Goal: Navigation & Orientation: Find specific page/section

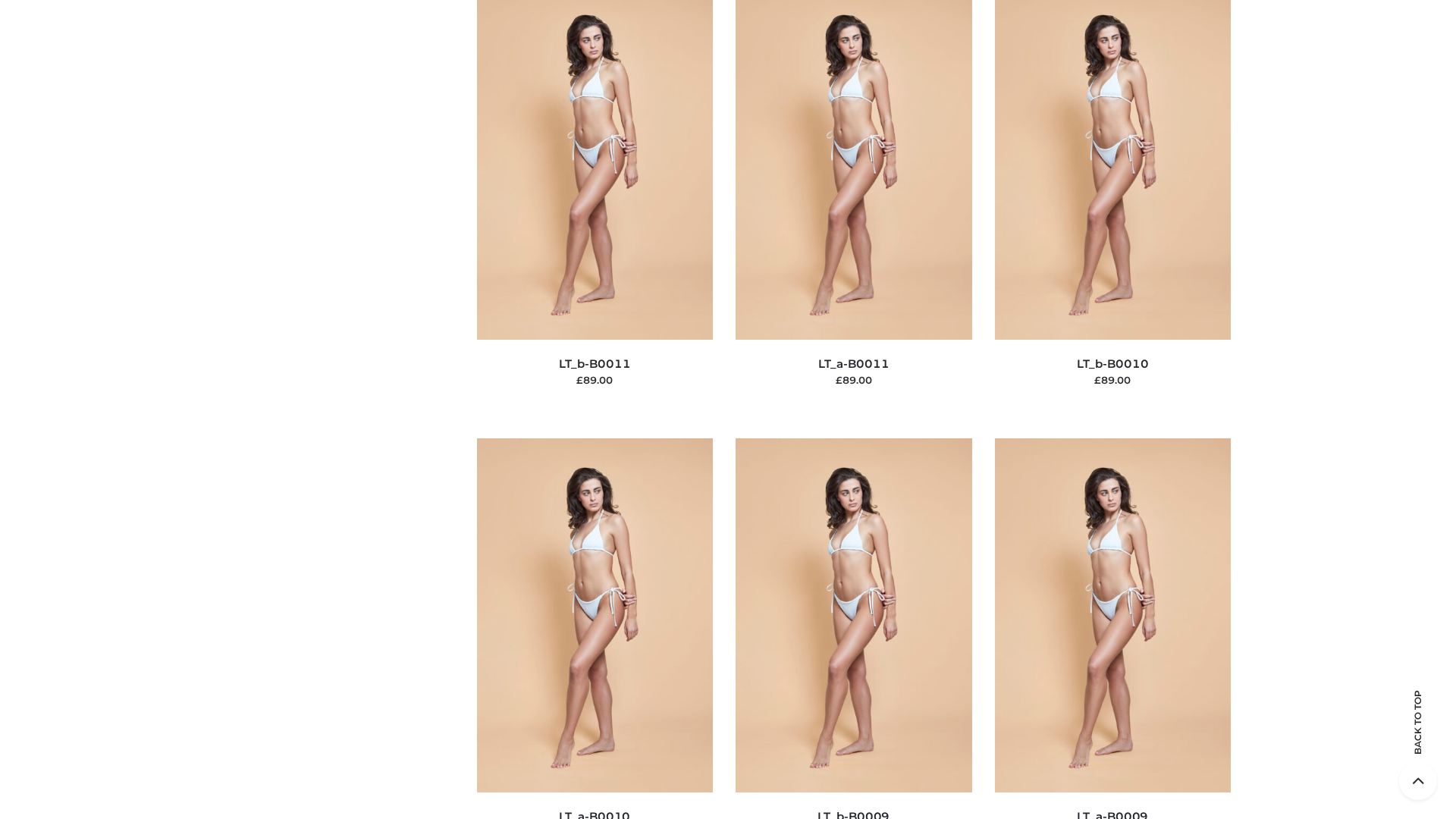
scroll to position [6811, 0]
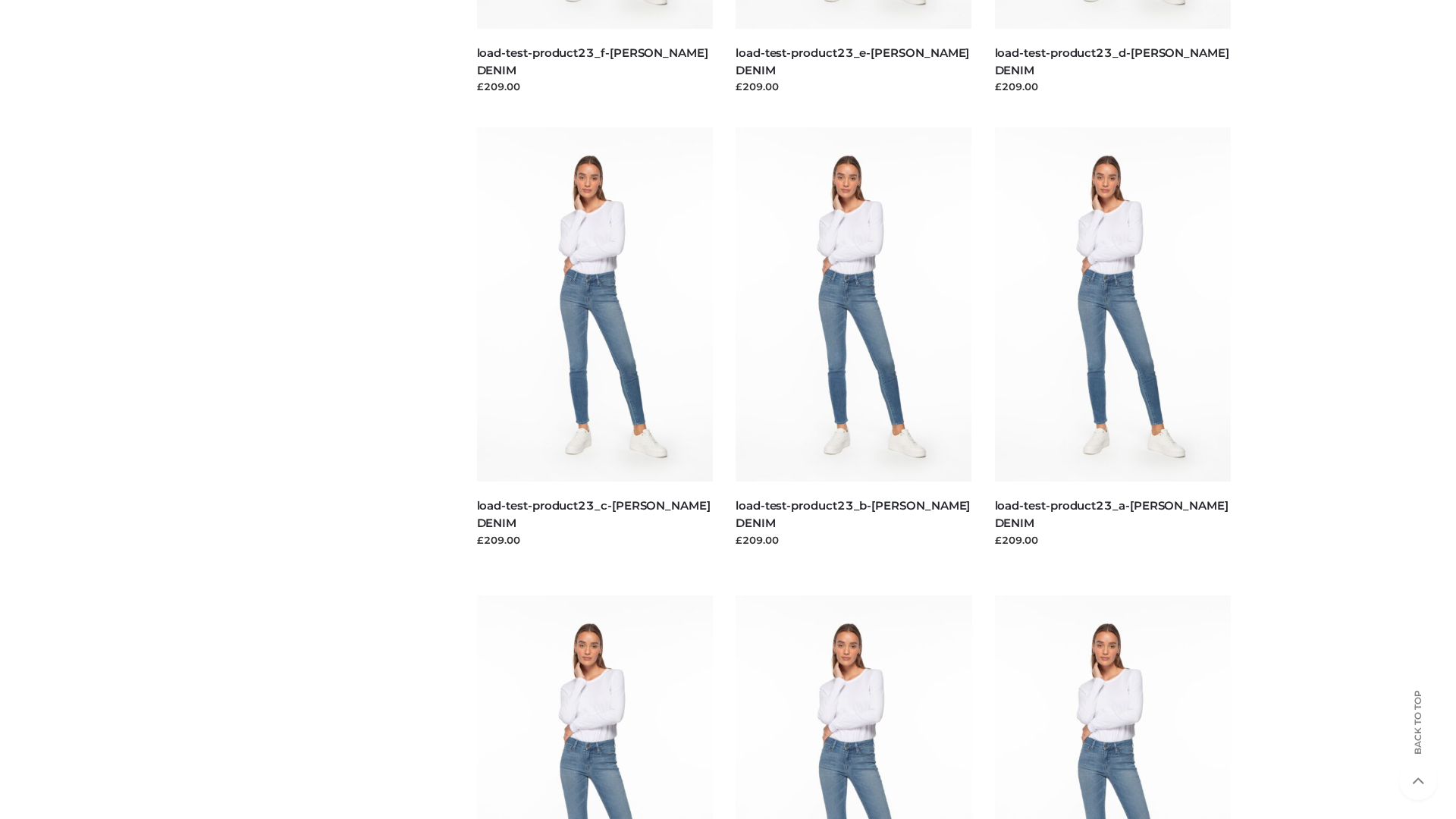
scroll to position [1330, 0]
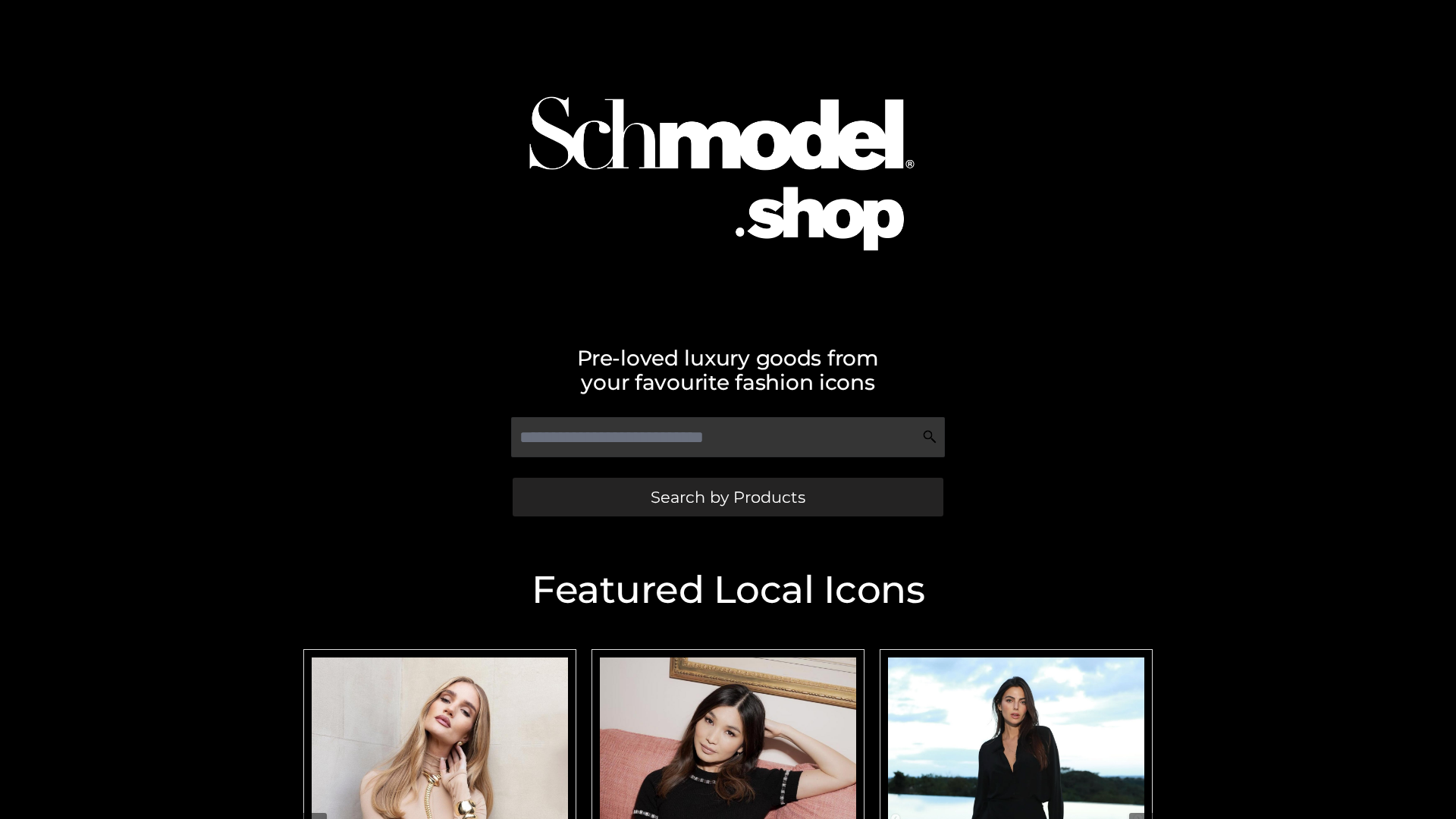
click at [728, 497] on span "Search by Products" at bounding box center [728, 497] width 154 height 16
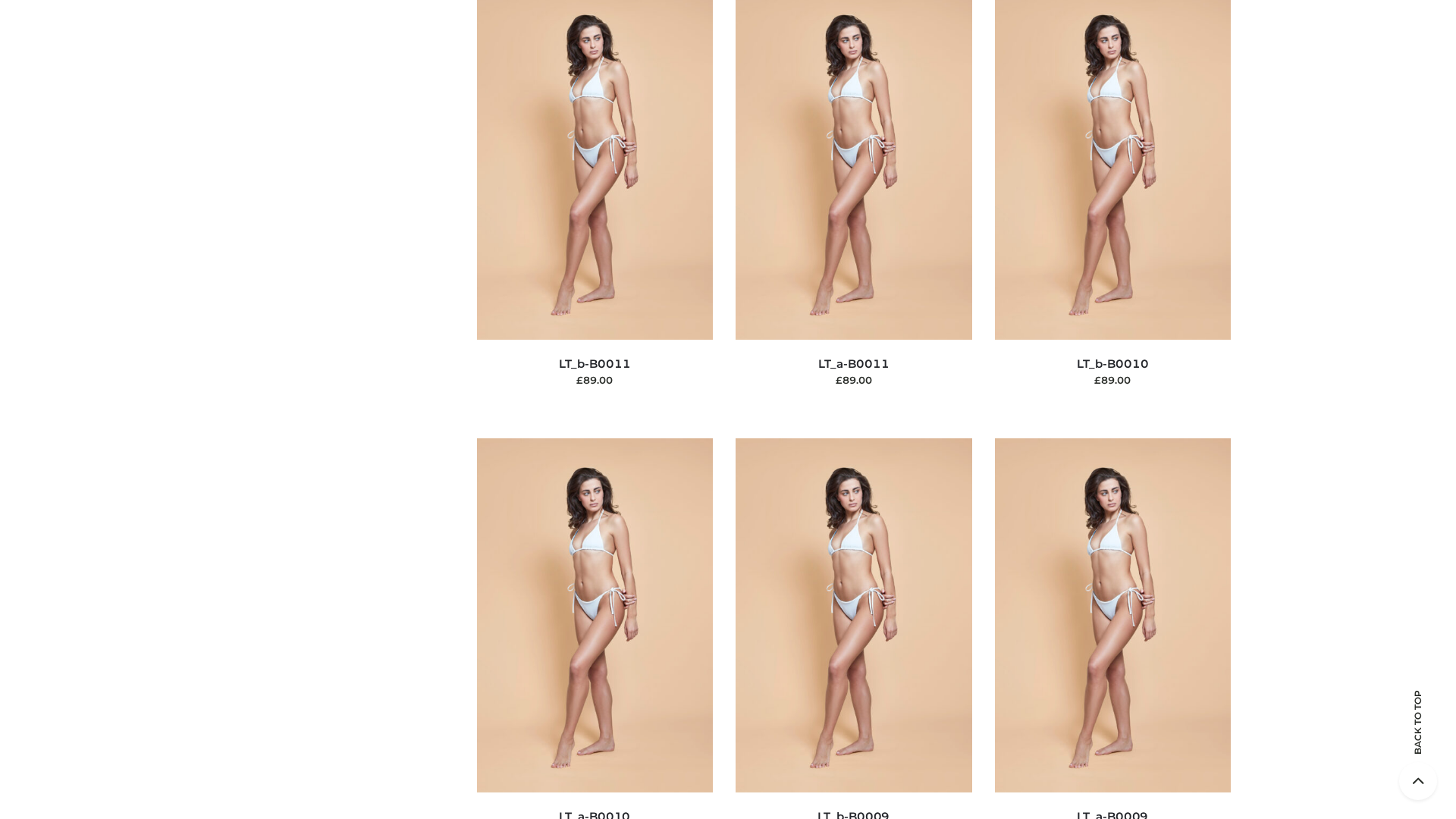
scroll to position [6811, 0]
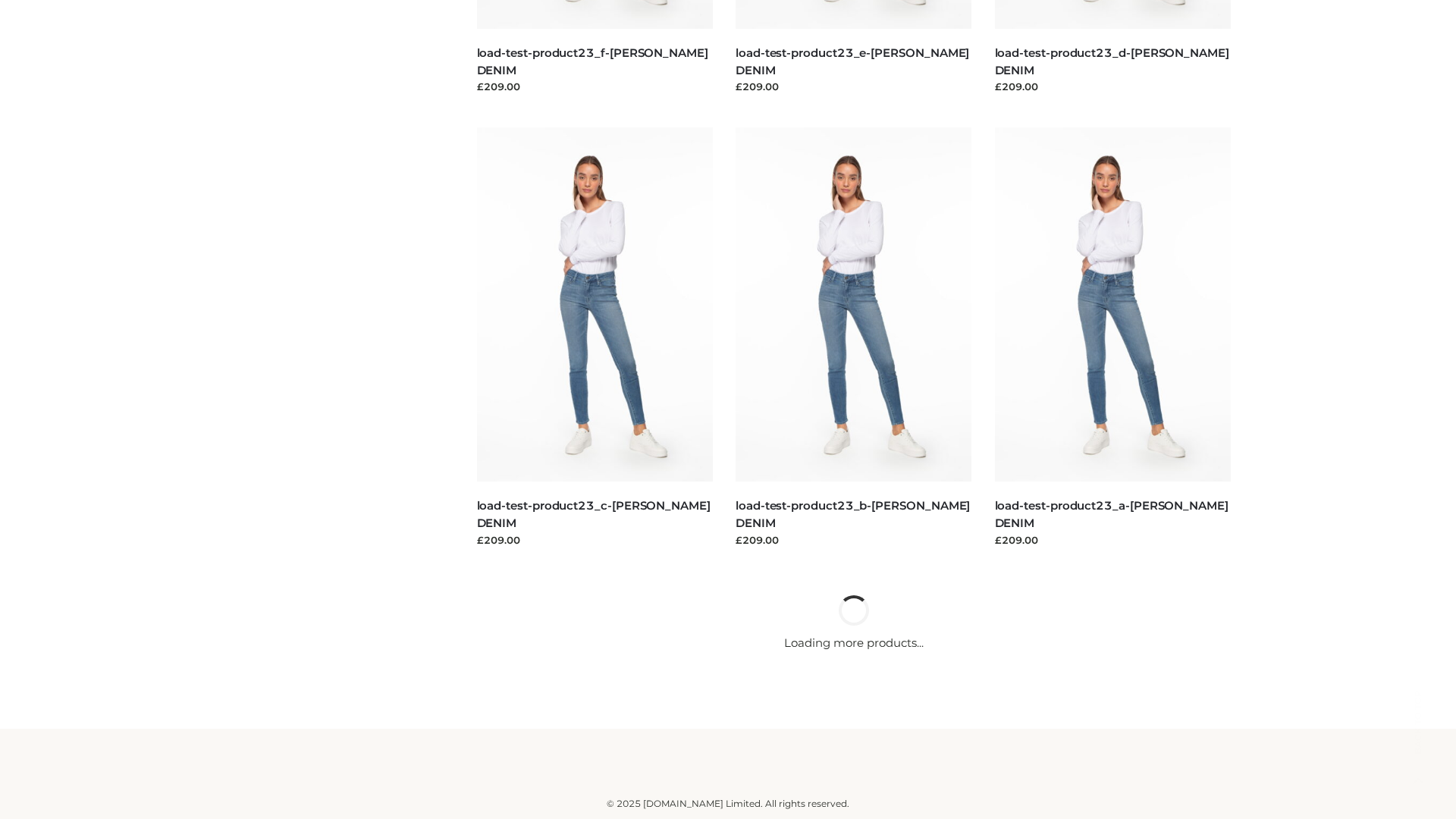
scroll to position [1330, 0]
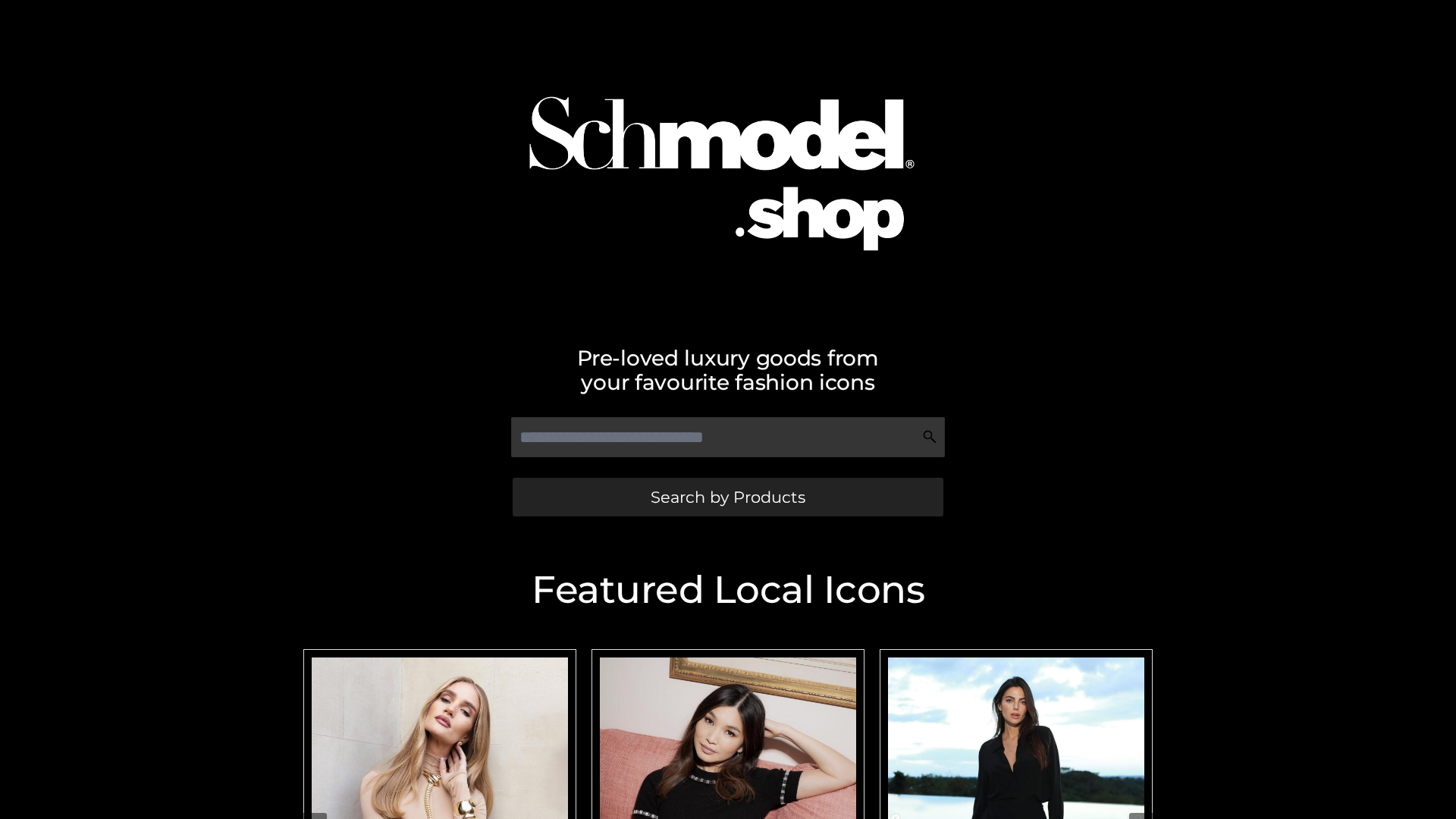
click at [728, 497] on span "Search by Products" at bounding box center [728, 497] width 154 height 16
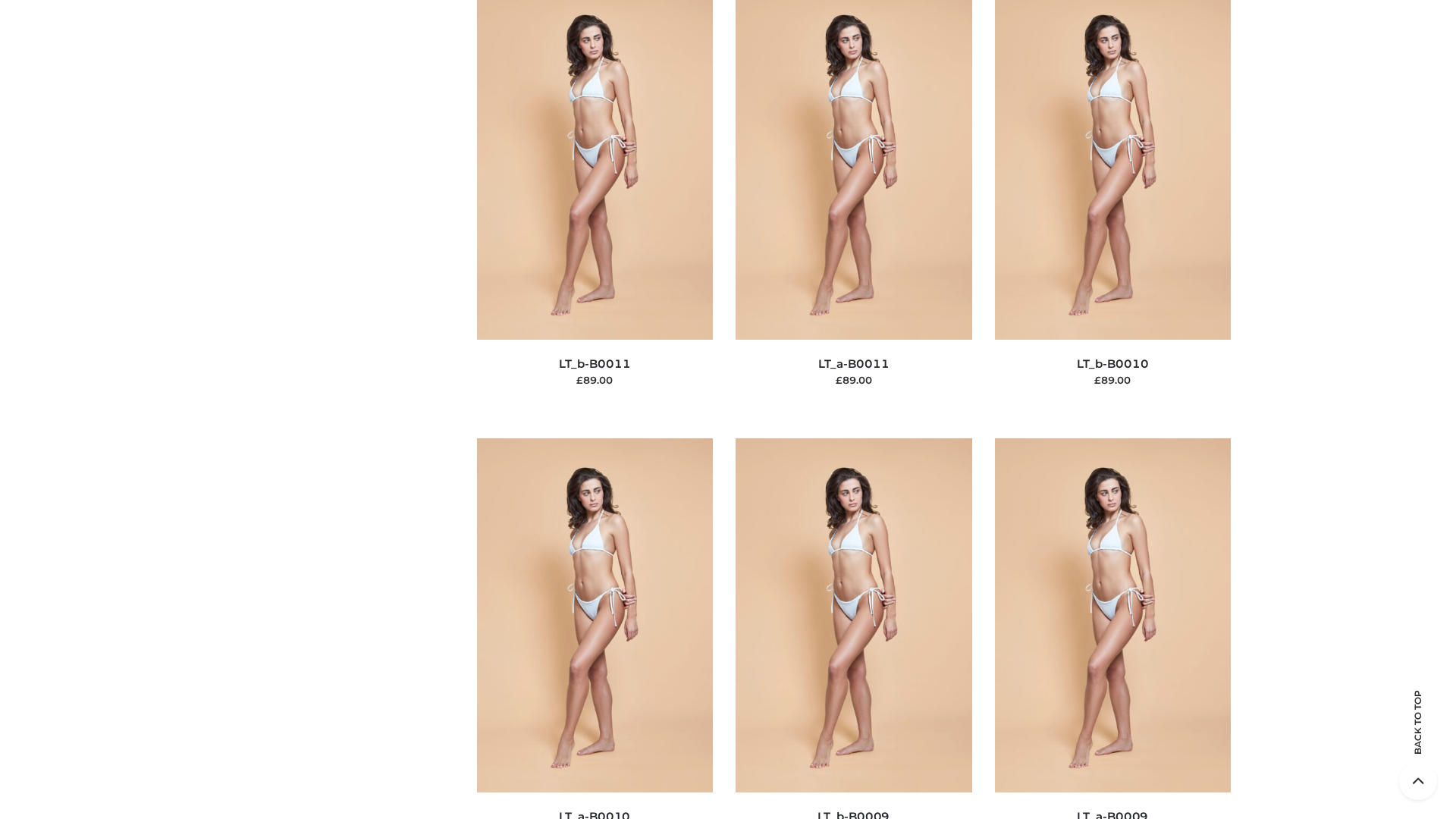
scroll to position [6811, 0]
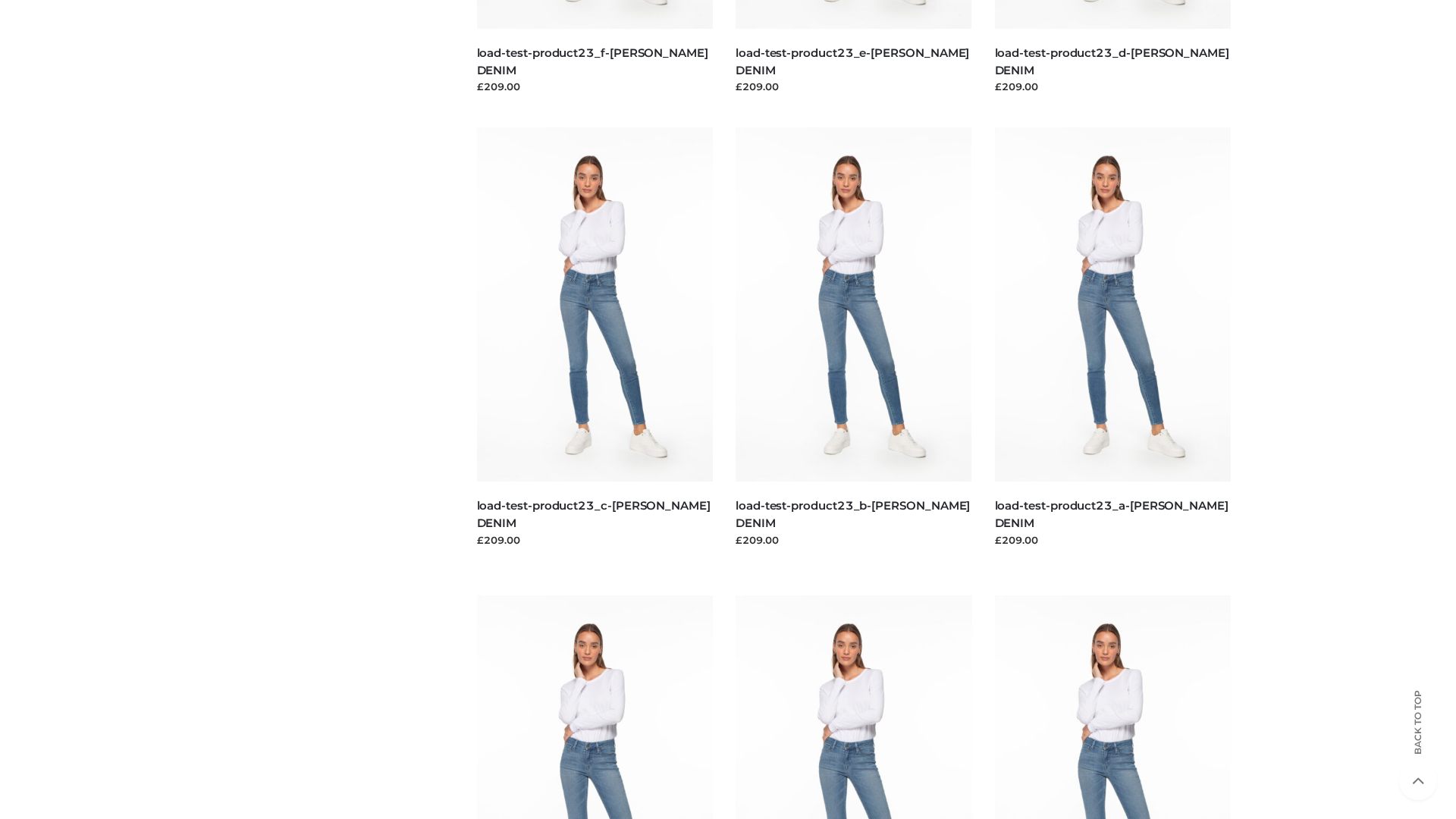
scroll to position [1330, 0]
